Goal: Task Accomplishment & Management: Use online tool/utility

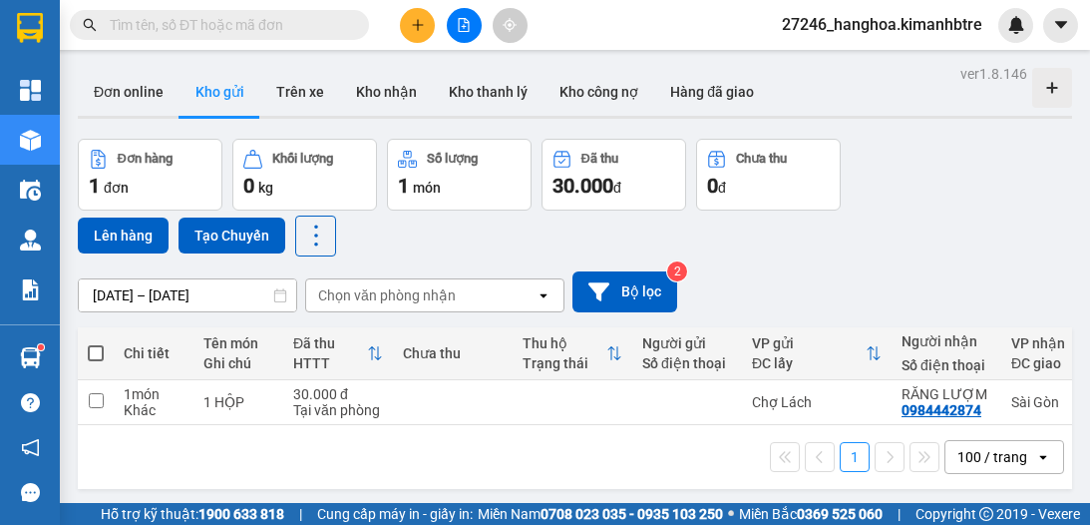
click at [279, 26] on input "text" at bounding box center [227, 25] width 235 height 22
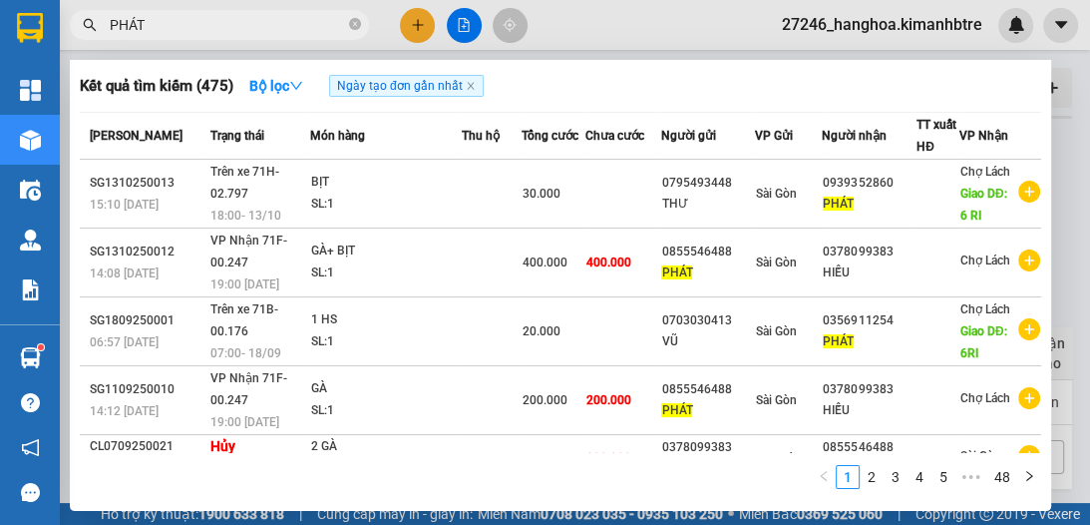
click at [247, 20] on input "PHÁT" at bounding box center [227, 25] width 235 height 22
type input "P"
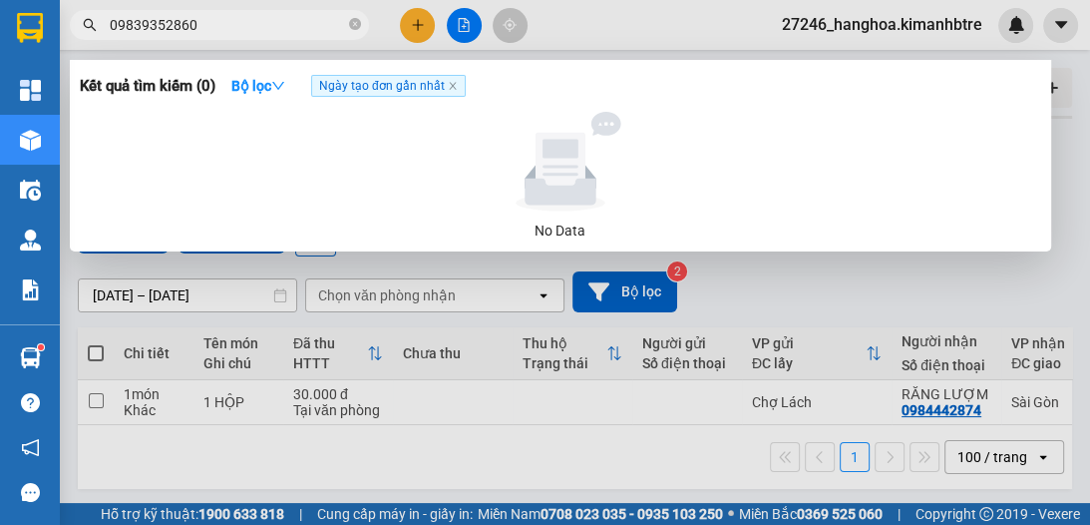
click at [251, 12] on span "09839352860" at bounding box center [219, 25] width 299 height 30
click at [254, 28] on input "09839352860" at bounding box center [227, 25] width 235 height 22
click at [287, 30] on input "09839352860" at bounding box center [227, 25] width 235 height 22
click at [298, 25] on input "09839352860" at bounding box center [227, 25] width 235 height 22
click at [132, 23] on input "09839352860" at bounding box center [227, 25] width 235 height 22
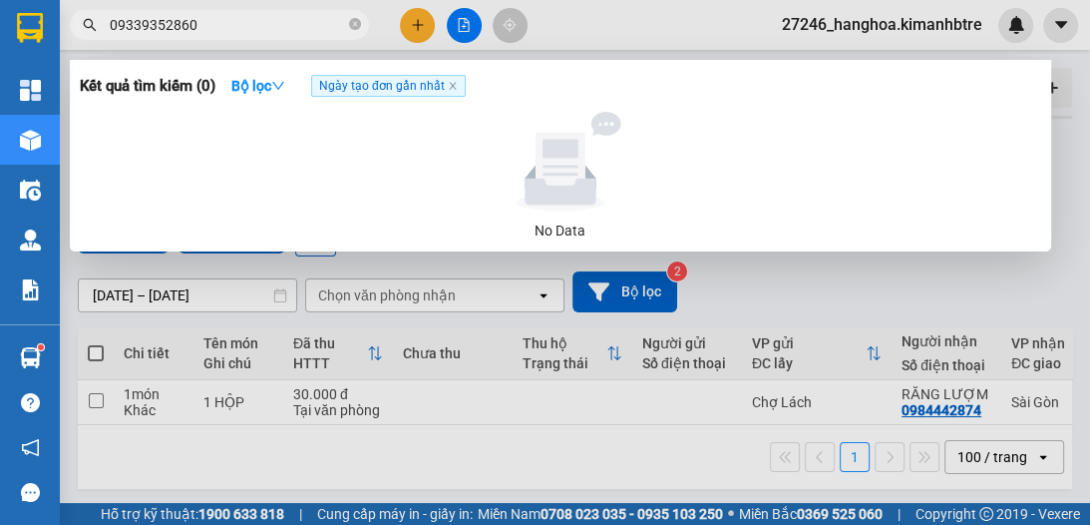
type input "0939352860"
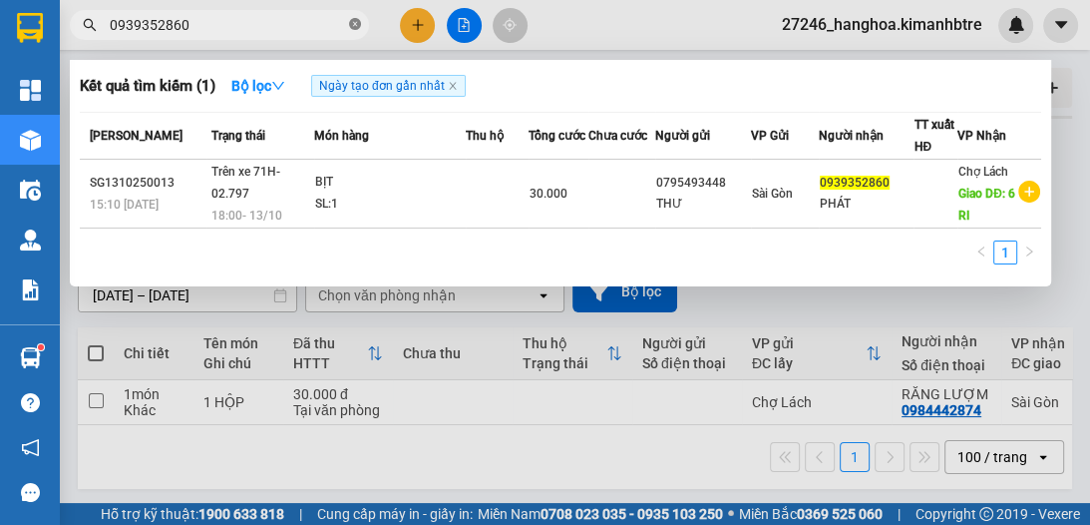
click at [352, 25] on icon "close-circle" at bounding box center [355, 24] width 12 height 12
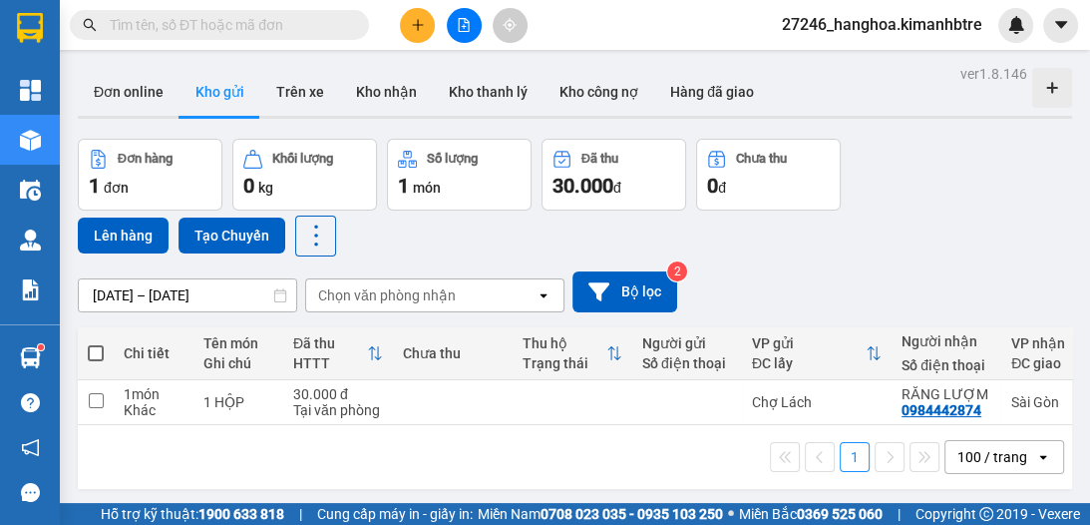
click at [96, 357] on span at bounding box center [96, 353] width 16 height 16
click at [96, 343] on input "checkbox" at bounding box center [96, 343] width 0 height 0
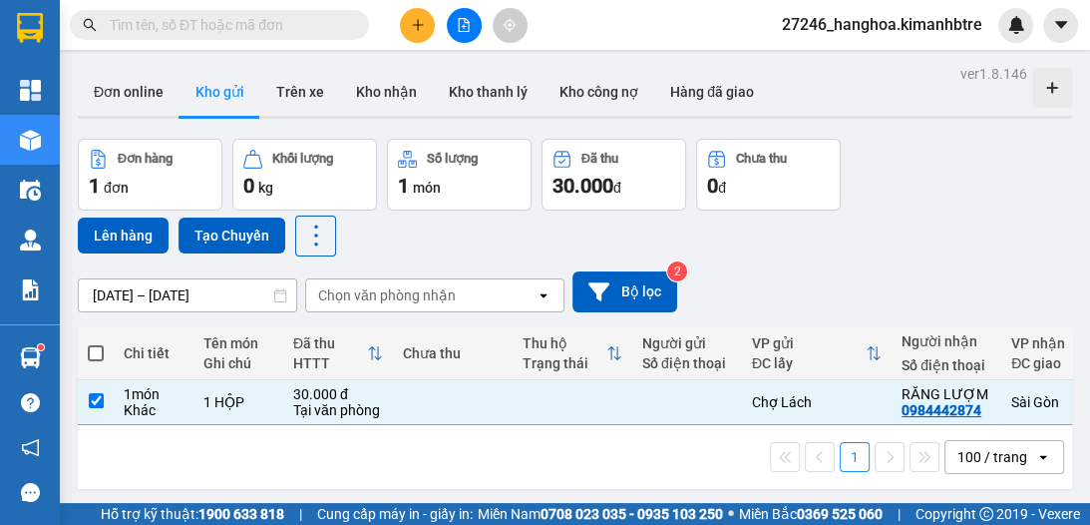
checkbox input "true"
click at [116, 226] on button "Lên hàng" at bounding box center [123, 235] width 91 height 36
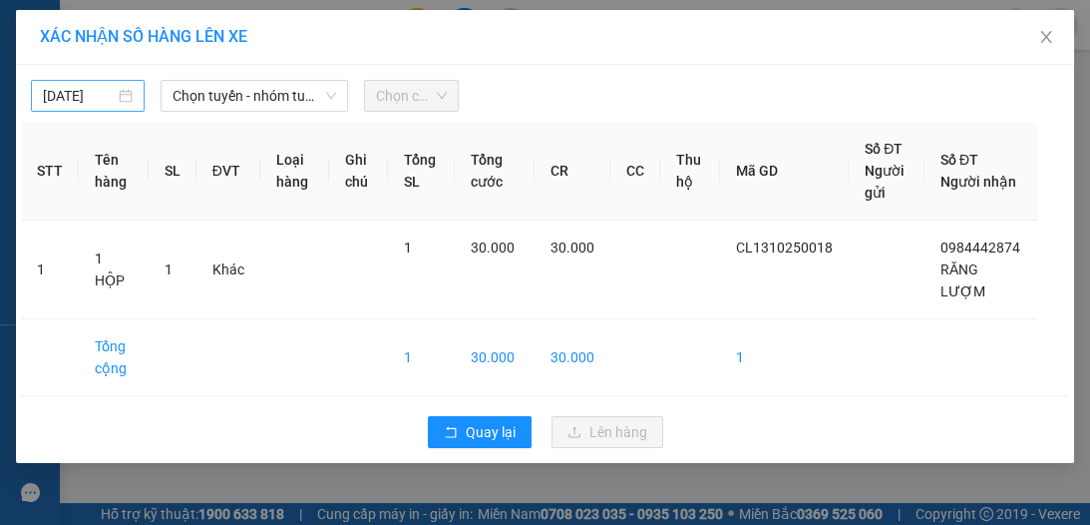
click at [64, 94] on body "Kết quả [PERSON_NAME] ( 1 ) Bộ lọc Ngày tạo [PERSON_NAME] nhất Mã ĐH Trạng thái…" at bounding box center [545, 262] width 1090 height 525
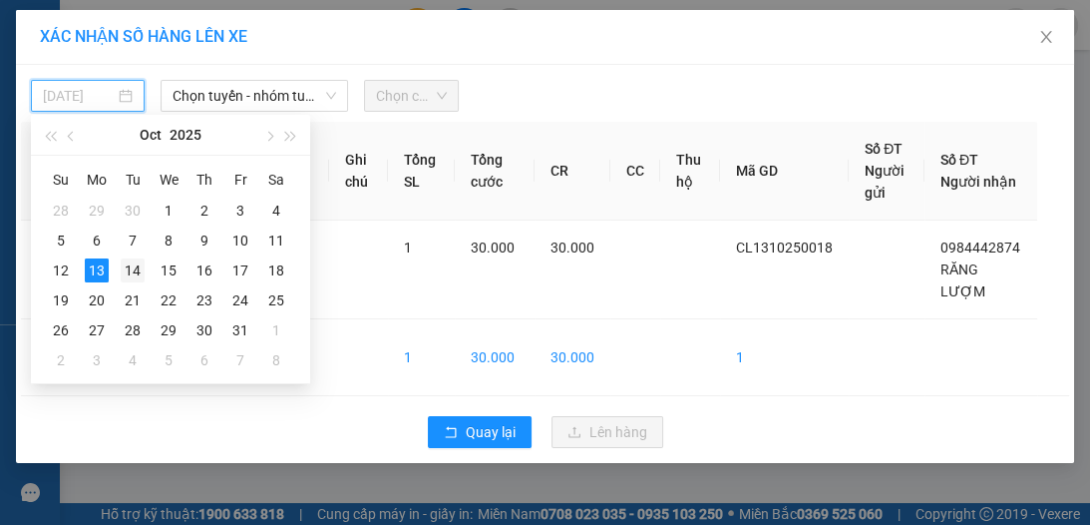
click at [136, 274] on div "14" at bounding box center [133, 270] width 24 height 24
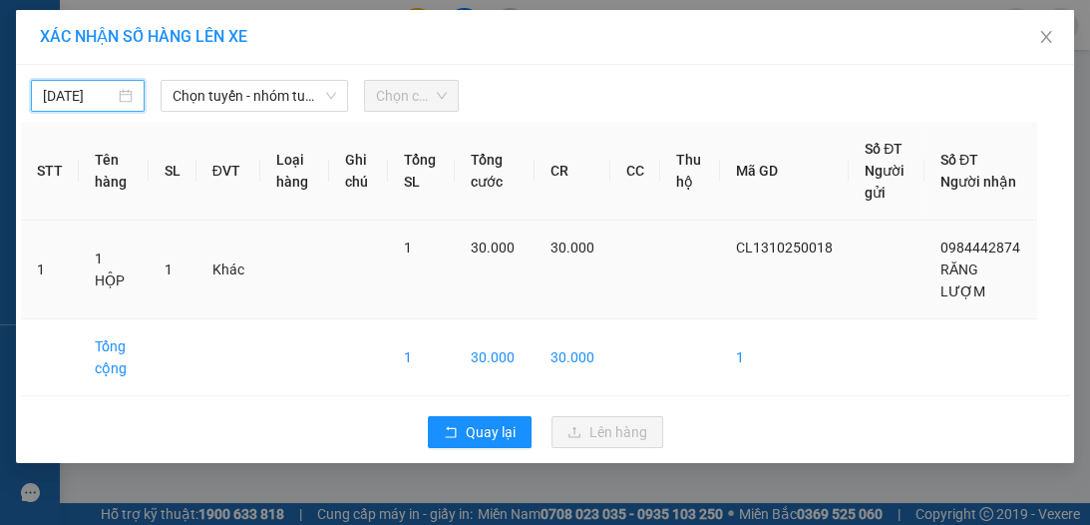
type input "[DATE]"
click at [236, 94] on span "Chọn tuyến - nhóm tuyến" at bounding box center [255, 96] width 164 height 30
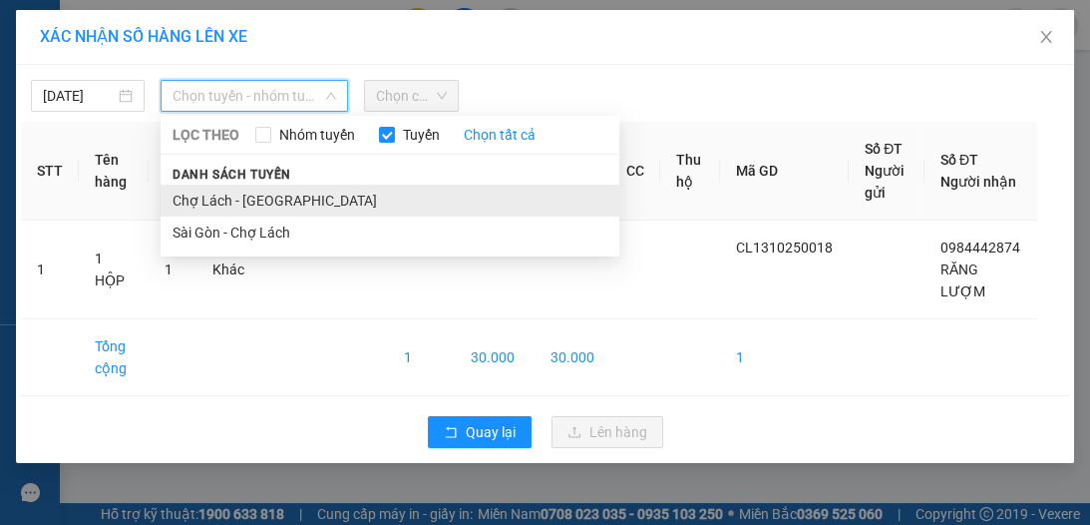
click at [219, 205] on li "Chợ Lách - [GEOGRAPHIC_DATA]" at bounding box center [390, 201] width 459 height 32
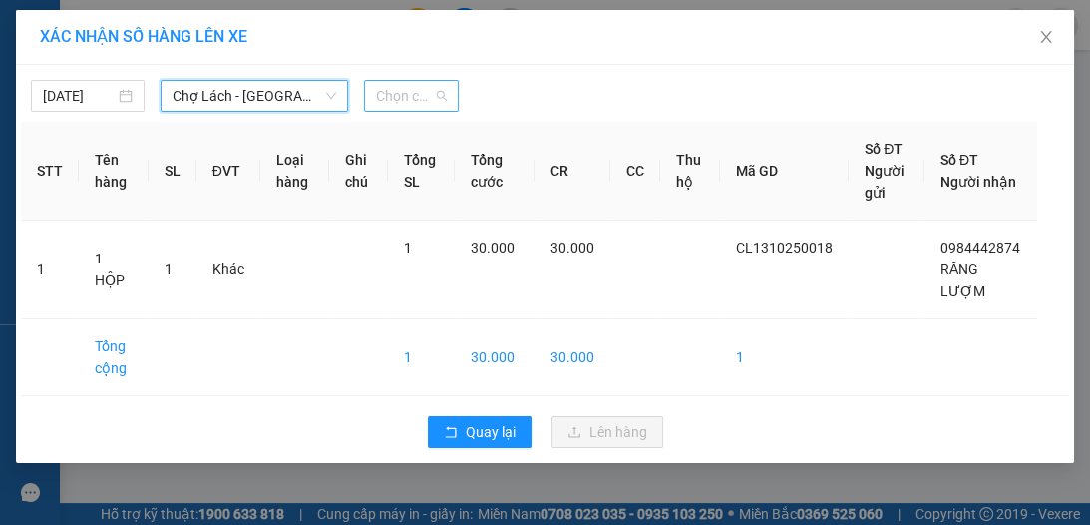
click at [405, 97] on span "Chọn chuyến" at bounding box center [411, 96] width 71 height 30
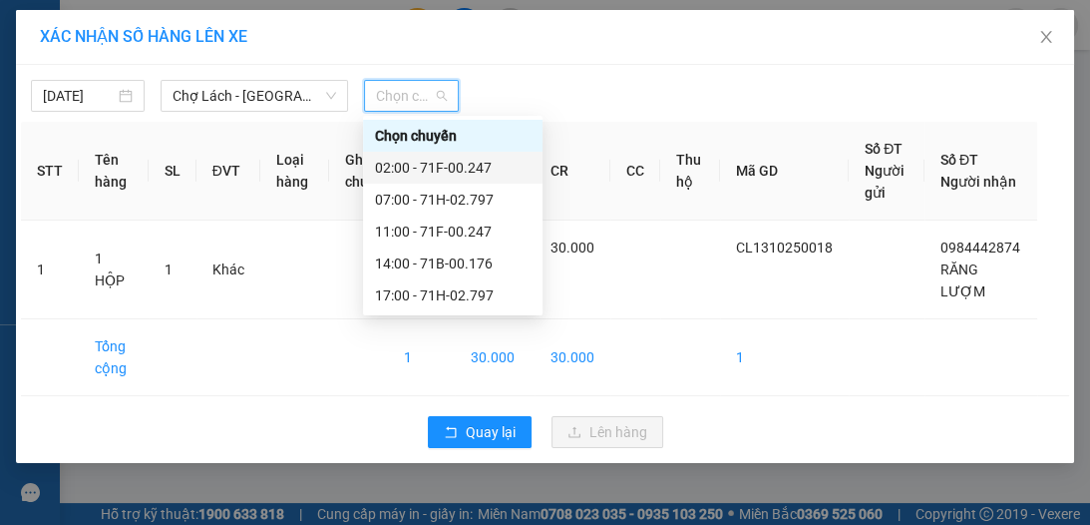
click at [403, 163] on div "02:00 - 71F-00.247" at bounding box center [453, 168] width 156 height 22
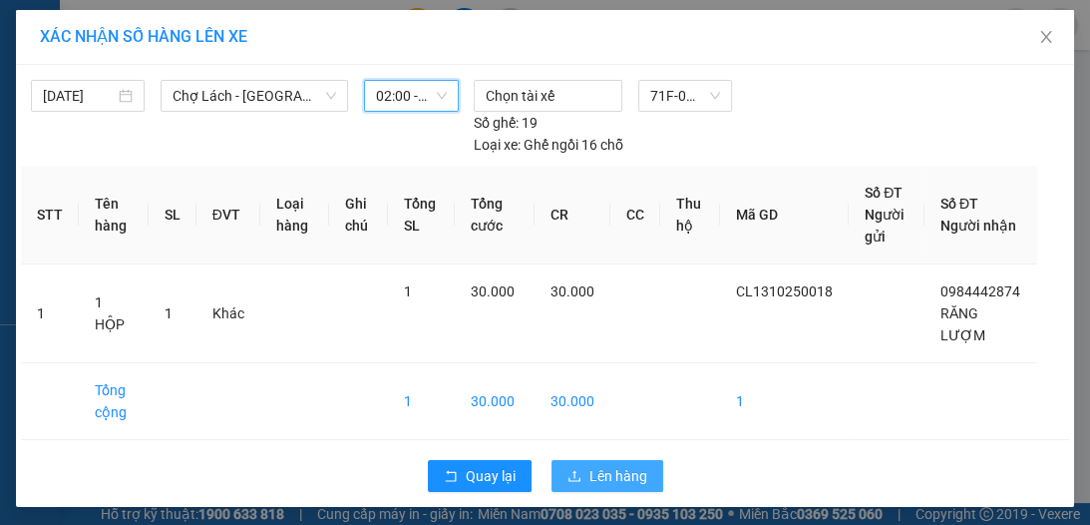
click at [623, 466] on span "Lên hàng" at bounding box center [619, 476] width 58 height 22
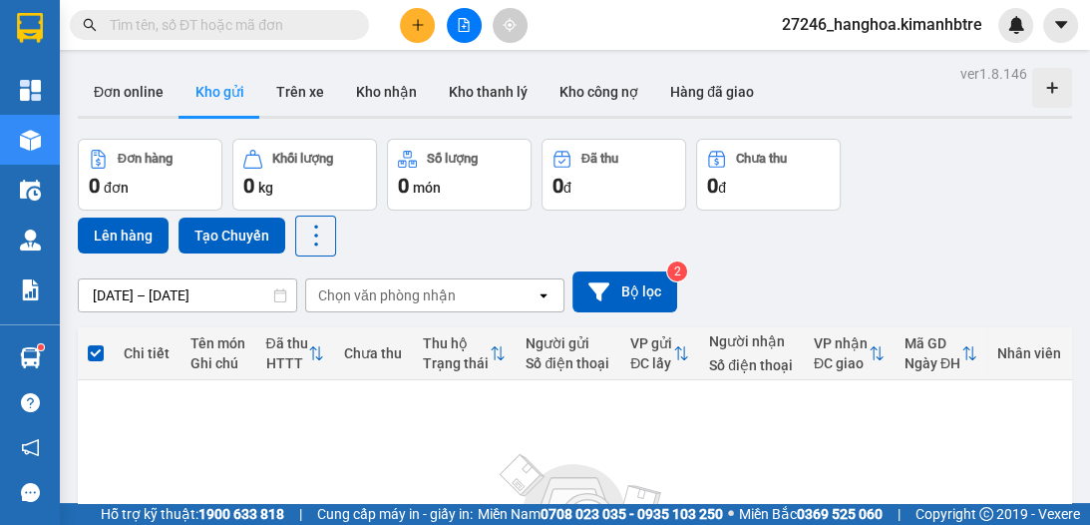
click at [476, 17] on button at bounding box center [464, 25] width 35 height 35
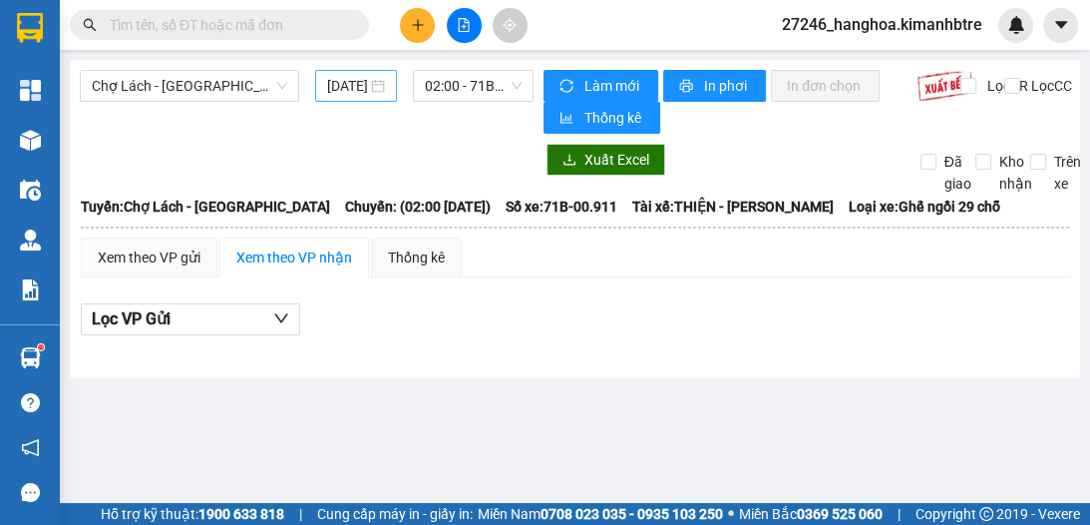
click at [340, 95] on input "[DATE]" at bounding box center [347, 86] width 40 height 22
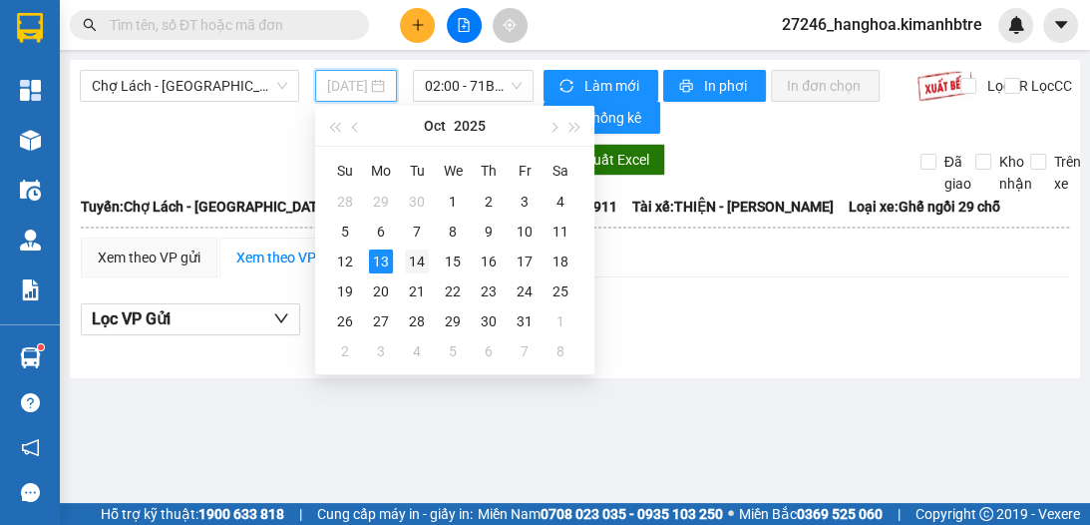
click at [406, 256] on div "14" at bounding box center [417, 261] width 24 height 24
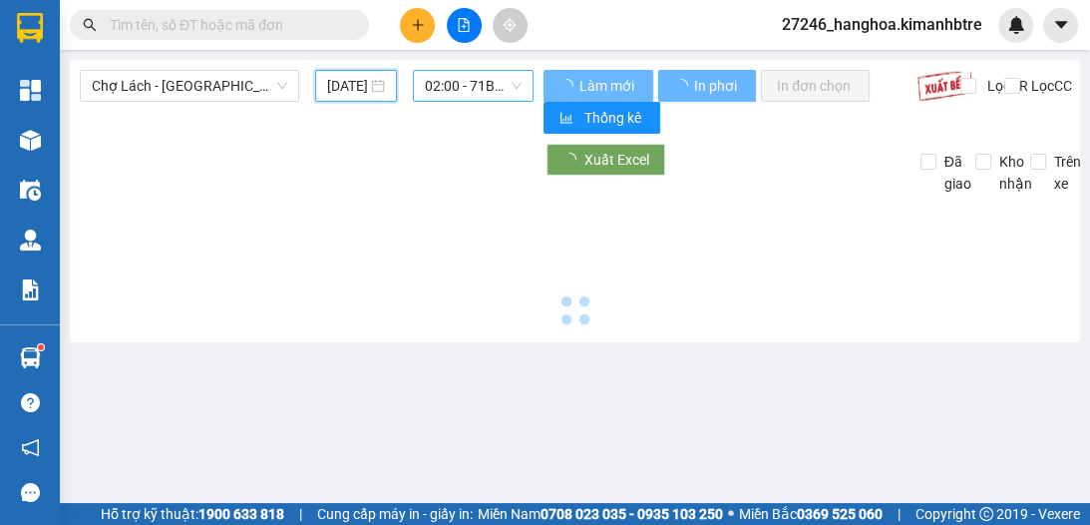
type input "[DATE]"
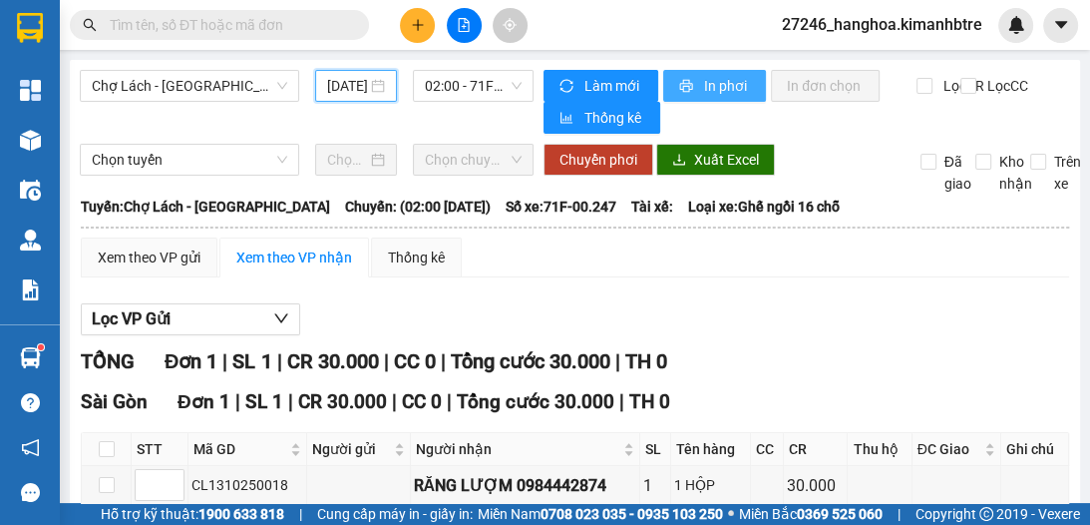
click at [694, 87] on button "In phơi" at bounding box center [714, 86] width 103 height 32
click at [259, 25] on input "text" at bounding box center [227, 25] width 235 height 22
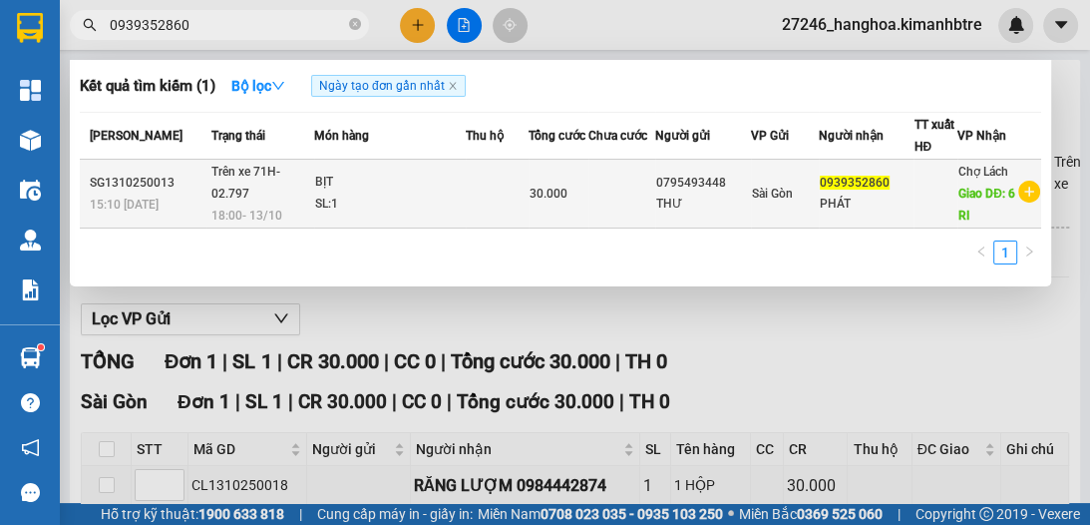
type input "0939352860"
click at [374, 194] on div "SL: 1" at bounding box center [390, 205] width 150 height 22
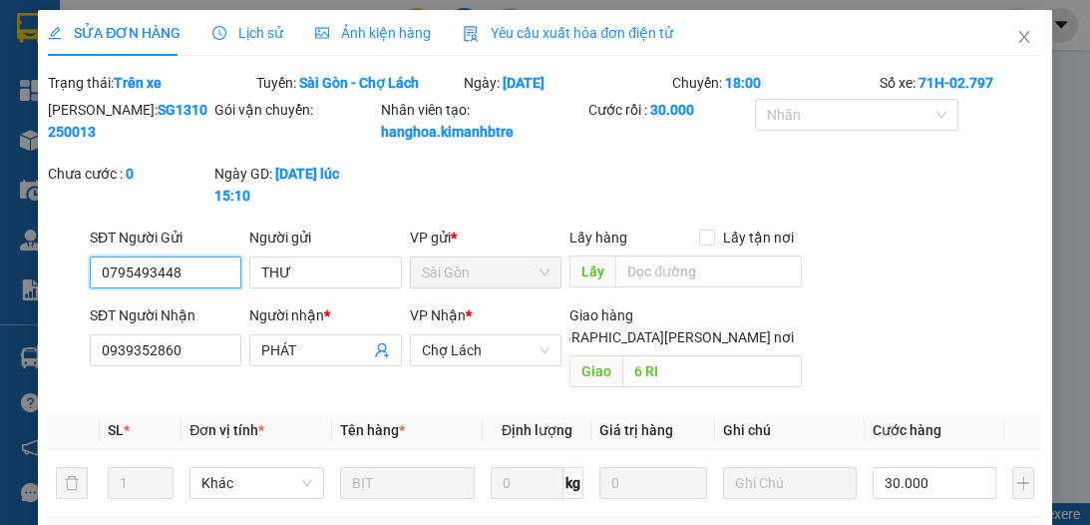
type input "0795493448"
type input "THƯ"
type input "0939352860"
type input "PHÁT"
type input "6 RI"
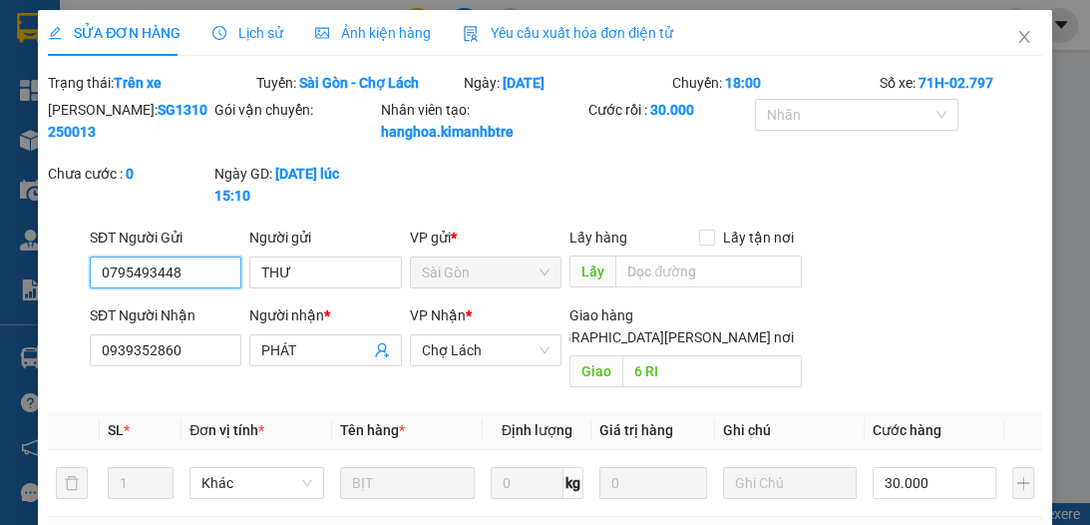
type input "0"
type input "30.000"
click at [1016, 44] on icon "close" at bounding box center [1024, 37] width 16 height 16
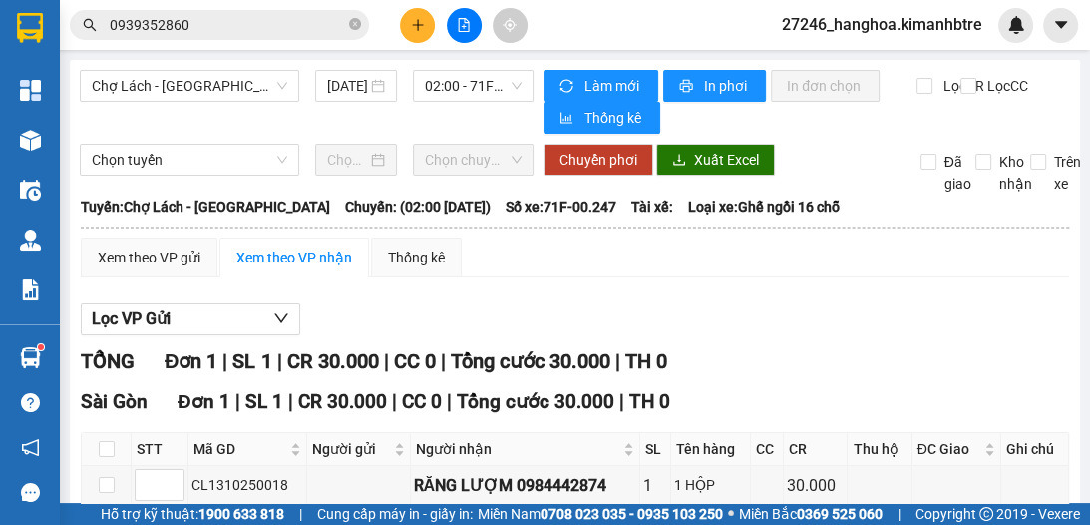
click at [295, 26] on input "0939352860" at bounding box center [227, 25] width 235 height 22
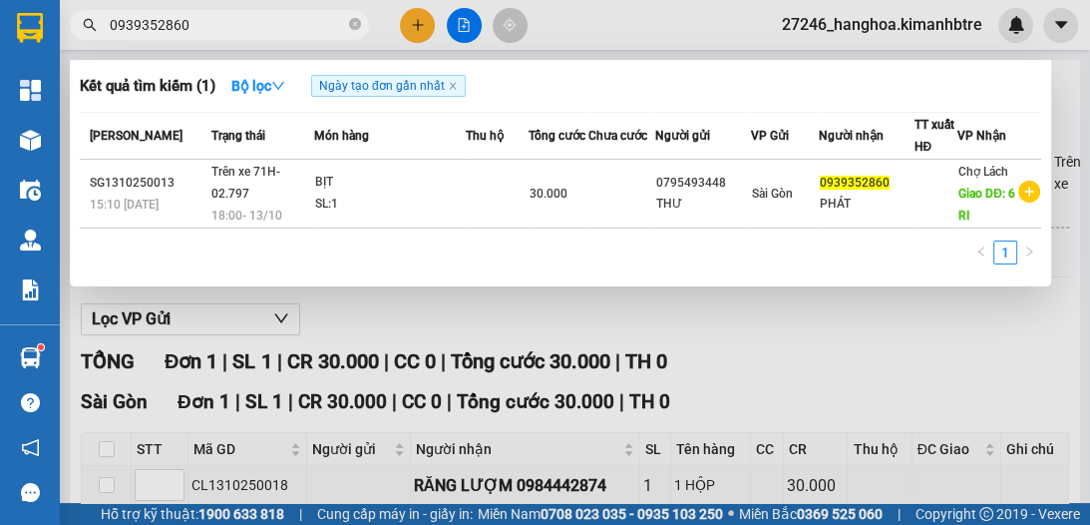
click at [263, 16] on input "0939352860" at bounding box center [227, 25] width 235 height 22
type input "0"
type input "0827581069"
click at [355, 26] on icon "close-circle" at bounding box center [355, 24] width 12 height 12
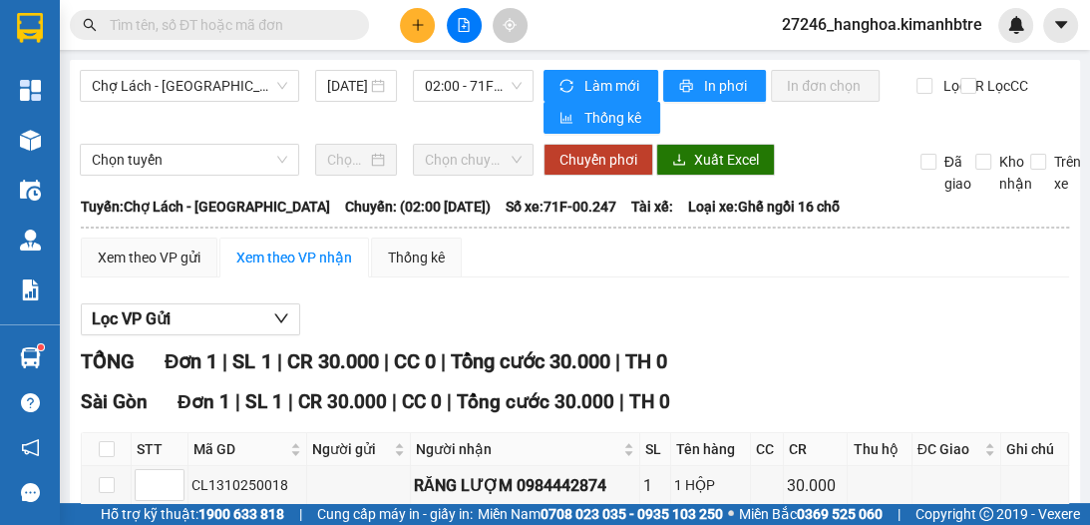
click at [269, 29] on input "text" at bounding box center [227, 25] width 235 height 22
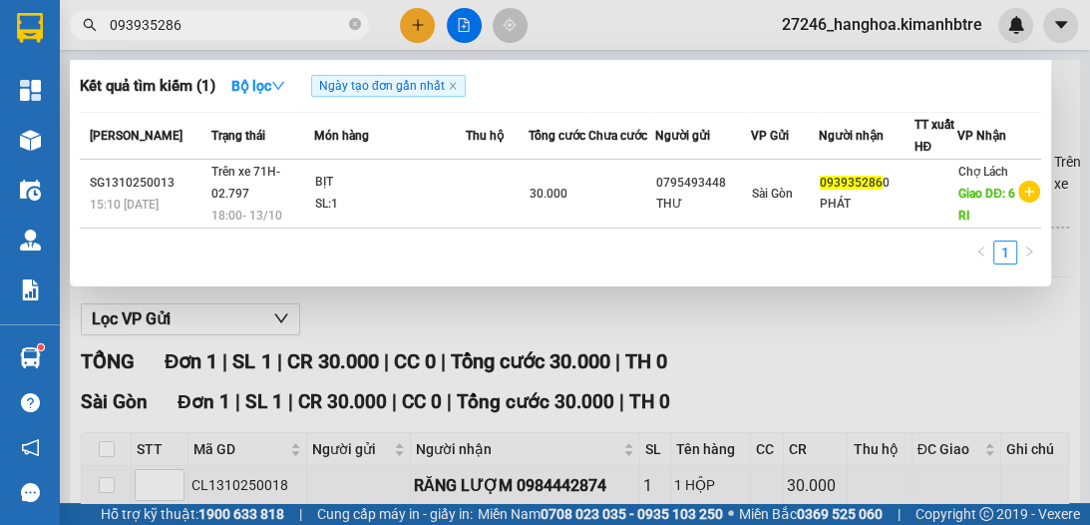
type input "0939352860"
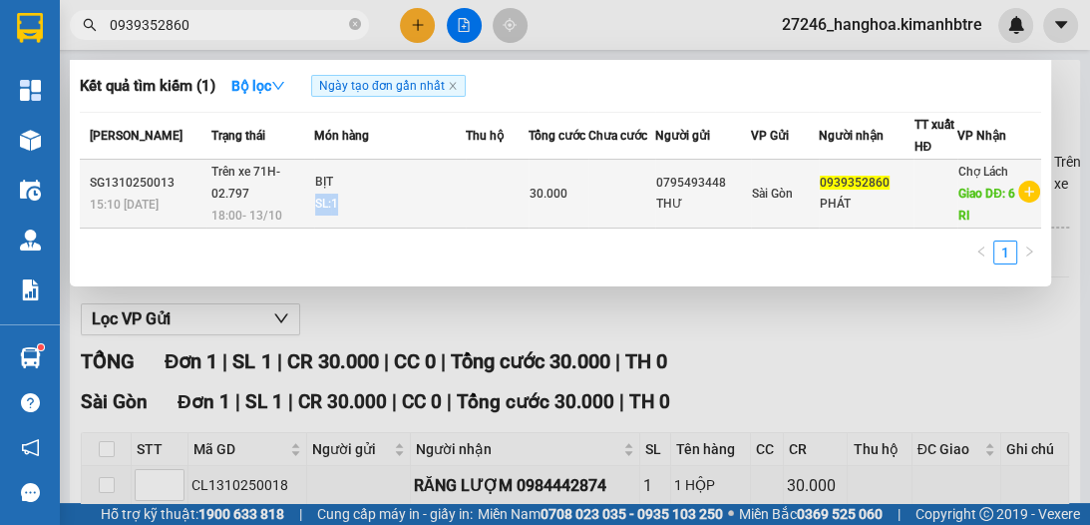
drag, startPoint x: 495, startPoint y: 184, endPoint x: 435, endPoint y: 186, distance: 59.9
click at [435, 186] on tr "SG1310250013 15:10 [DATE] Trên xe 71H-02.797 18:00 [DATE] BỊT SL: 1 30.000 0795…" at bounding box center [561, 194] width 962 height 69
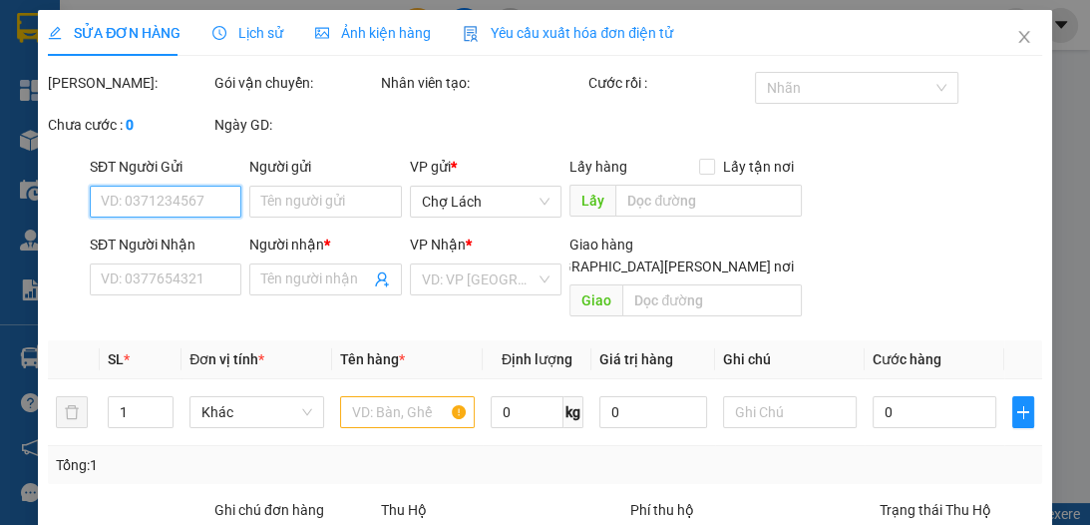
type input "0795493448"
type input "THƯ"
type input "0939352860"
type input "PHÁT"
type input "6 RI"
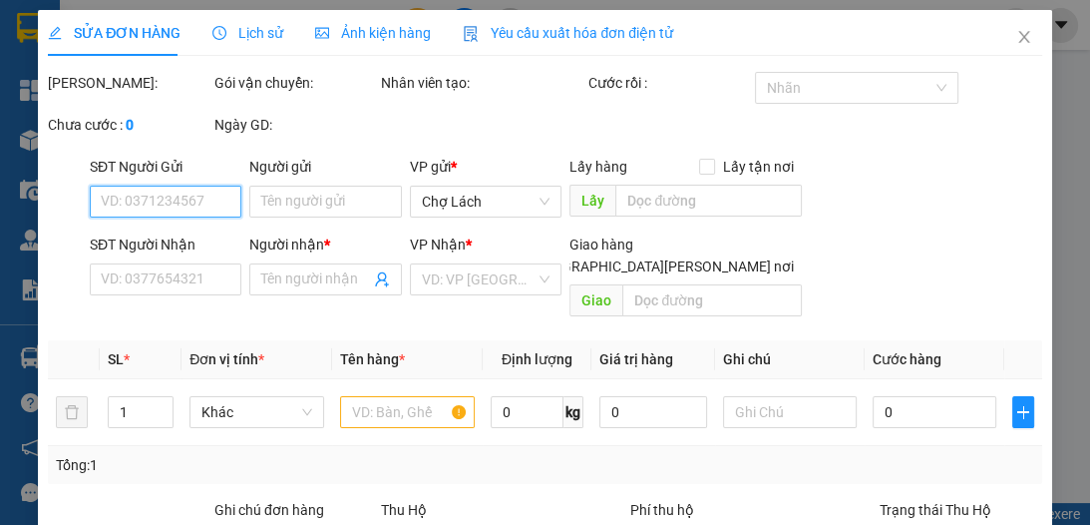
type input "0"
type input "30.000"
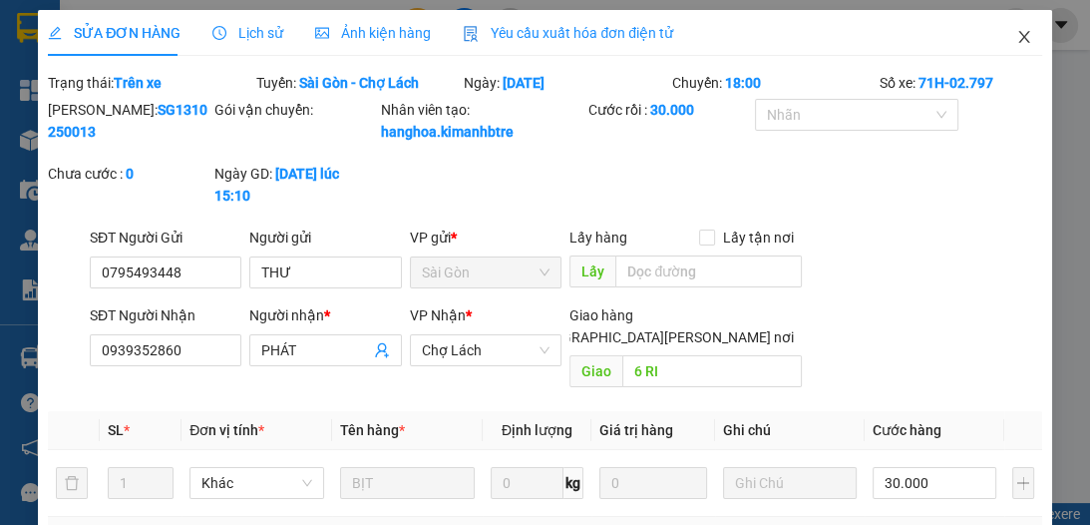
click at [1016, 36] on icon "close" at bounding box center [1024, 37] width 16 height 16
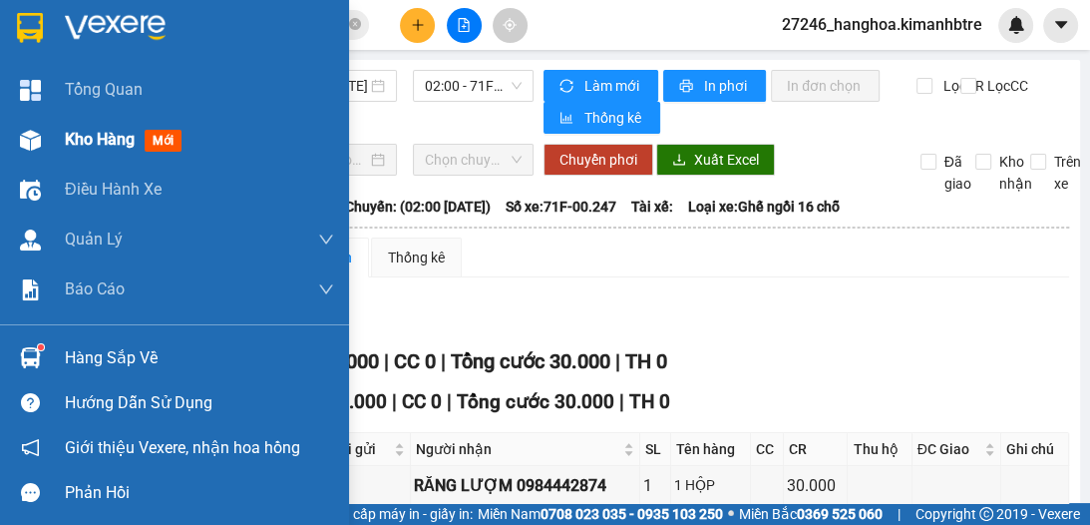
click at [93, 134] on span "Kho hàng" at bounding box center [100, 139] width 70 height 19
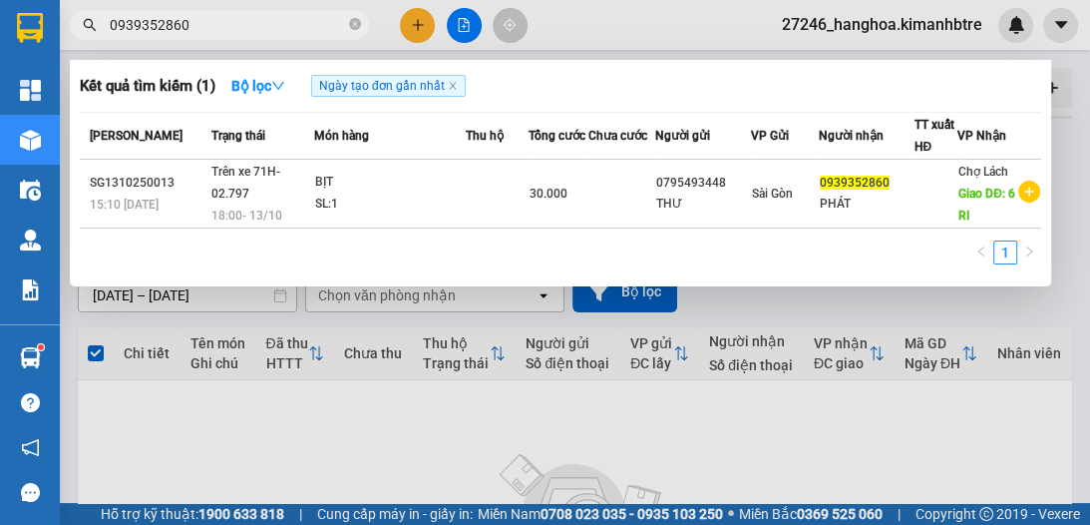
click at [286, 26] on input "0939352860" at bounding box center [227, 25] width 235 height 22
click at [354, 26] on icon "close-circle" at bounding box center [355, 24] width 12 height 12
